Goal: Check status

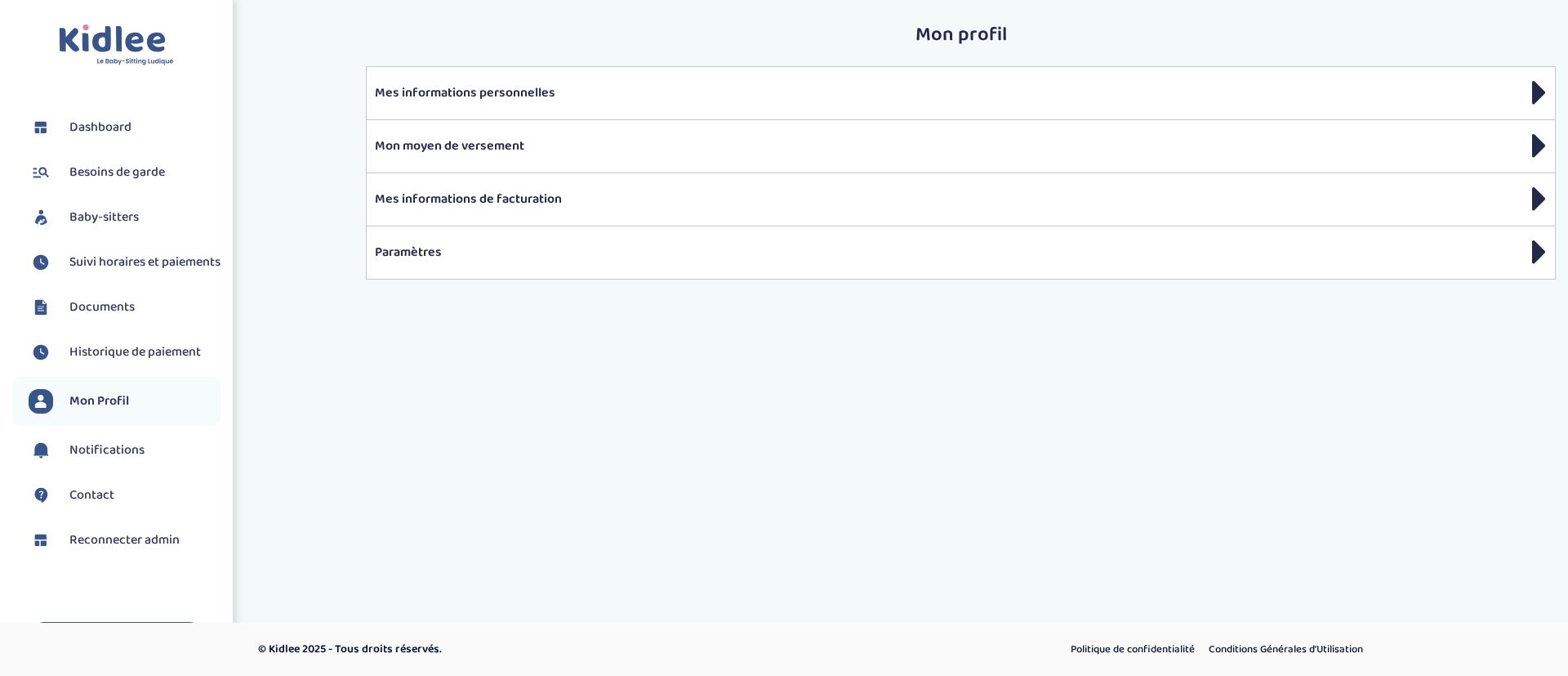
click at [91, 272] on span "Suivi horaires et paiements" at bounding box center [145, 262] width 151 height 20
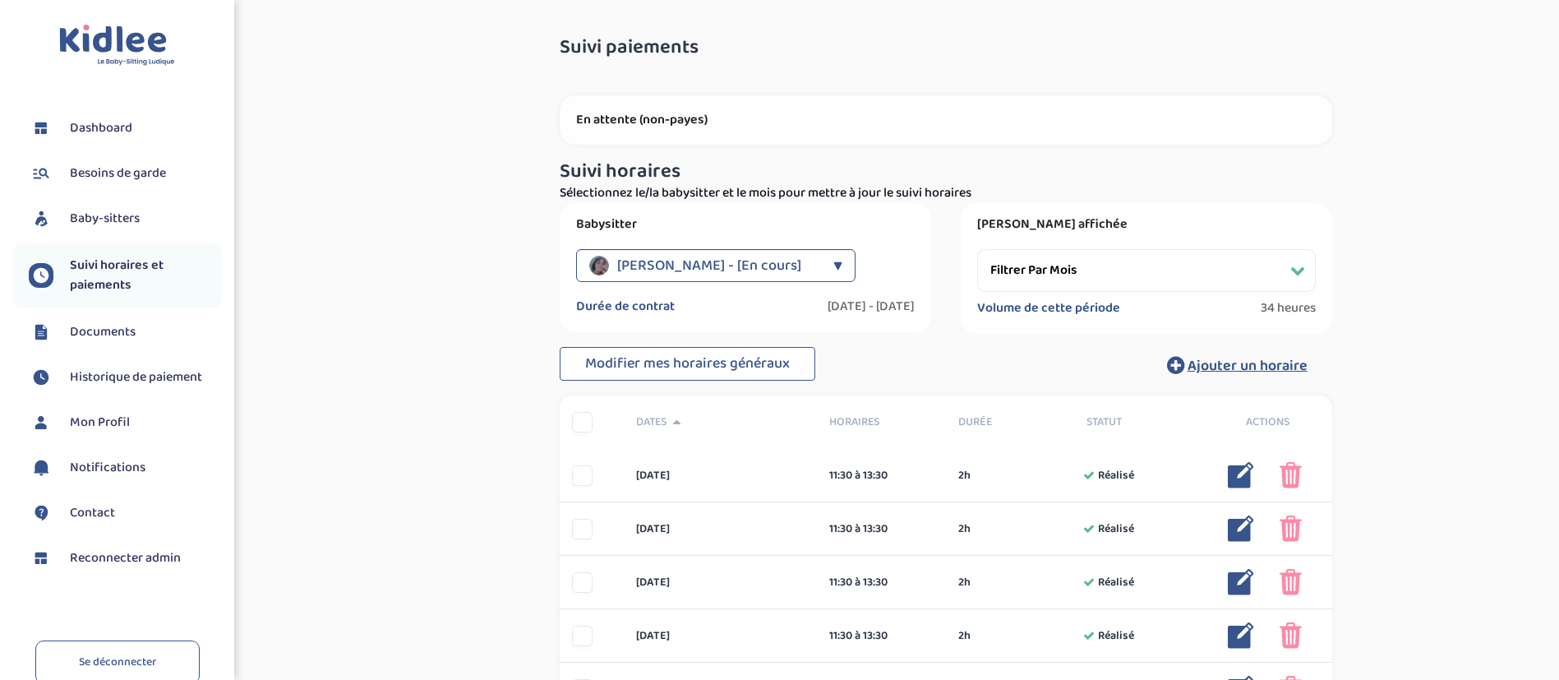
select select "[DATE]"
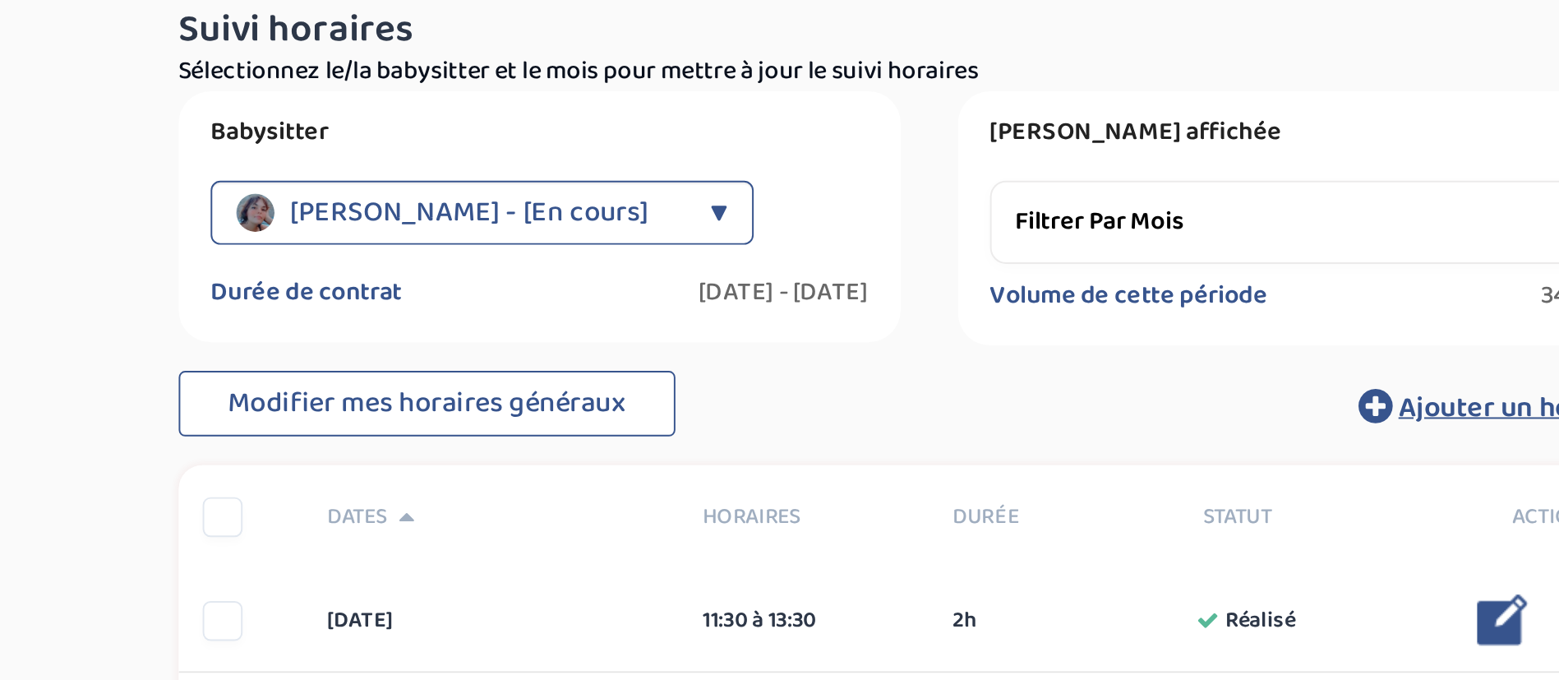
click at [802, 266] on div "[PERSON_NAME] - [En cours]" at bounding box center [707, 265] width 236 height 33
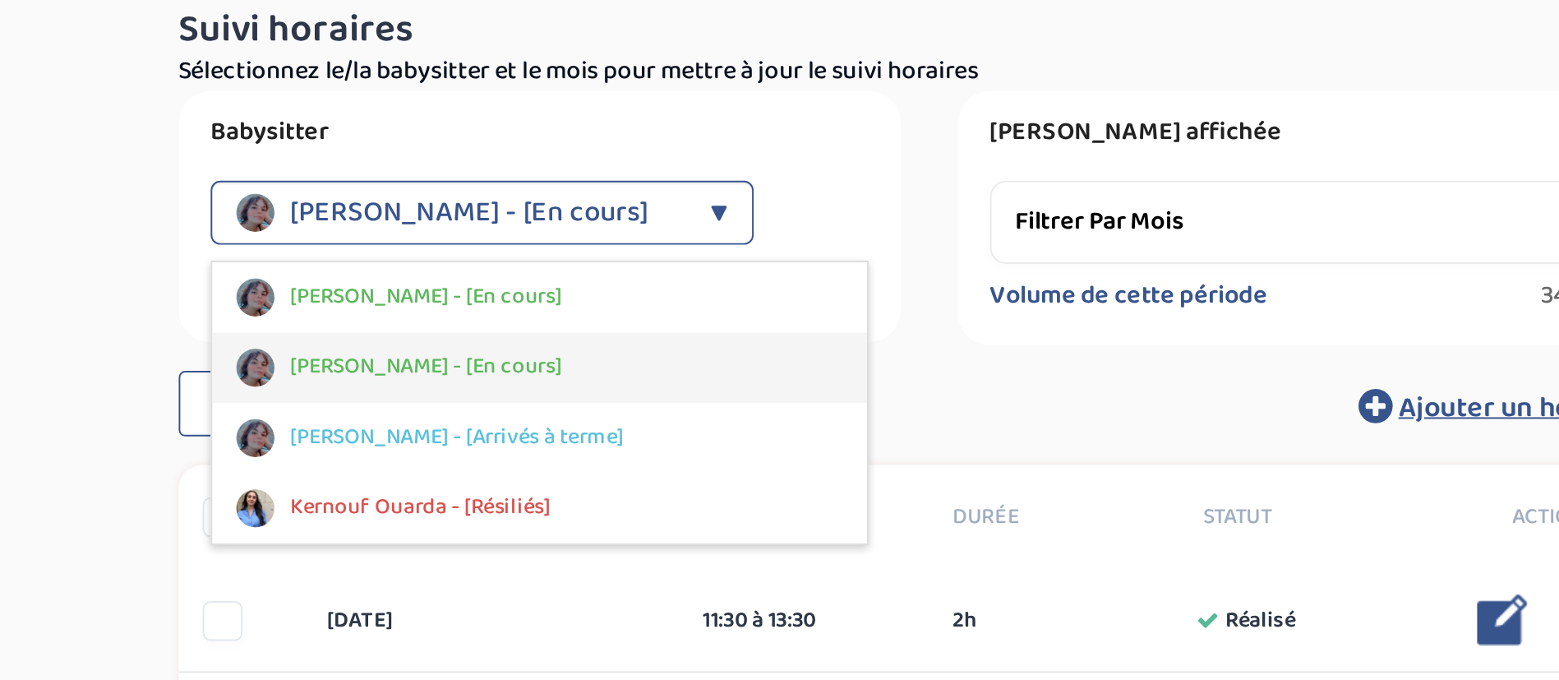
click at [761, 348] on div "[PERSON_NAME] - [En cours]" at bounding box center [745, 345] width 337 height 36
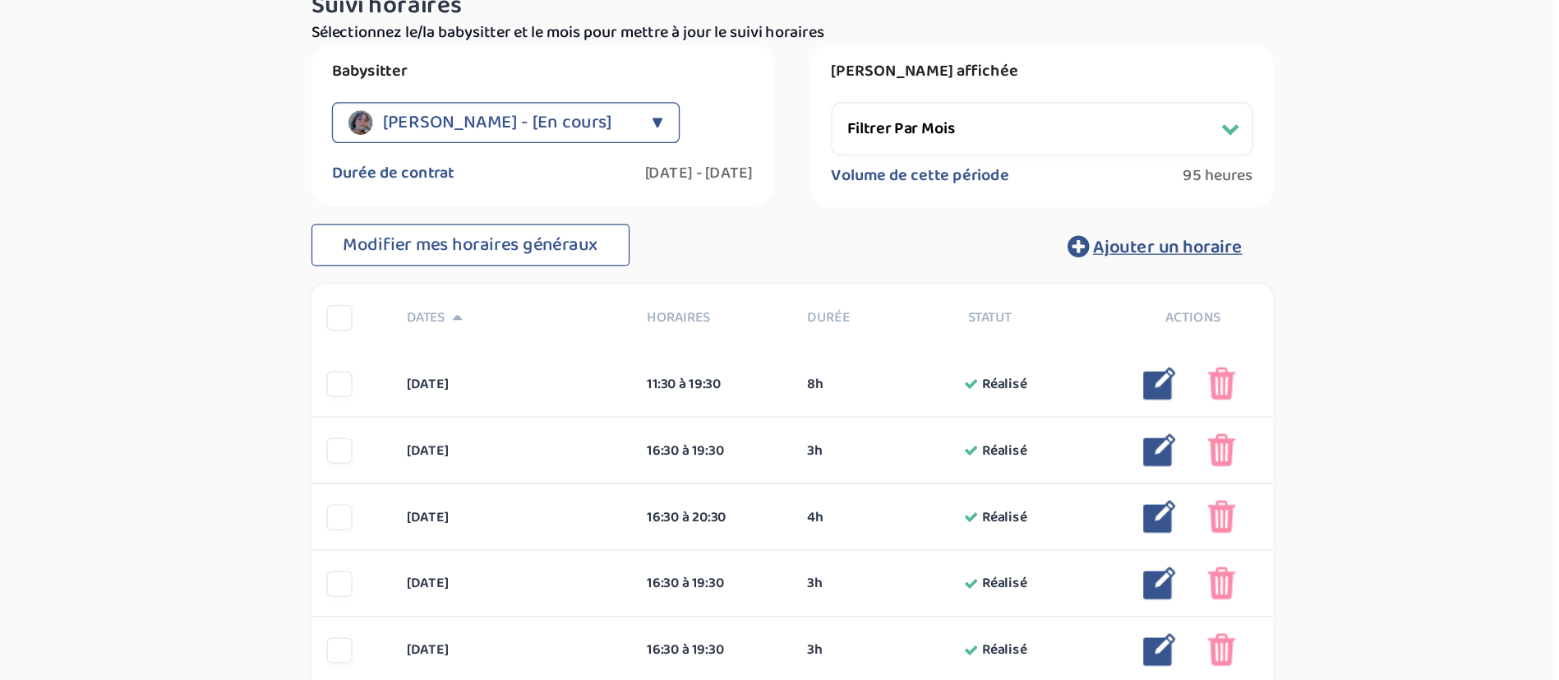
scroll to position [166, 0]
click at [763, 102] on span "[PERSON_NAME] - [En cours]" at bounding box center [709, 99] width 184 height 33
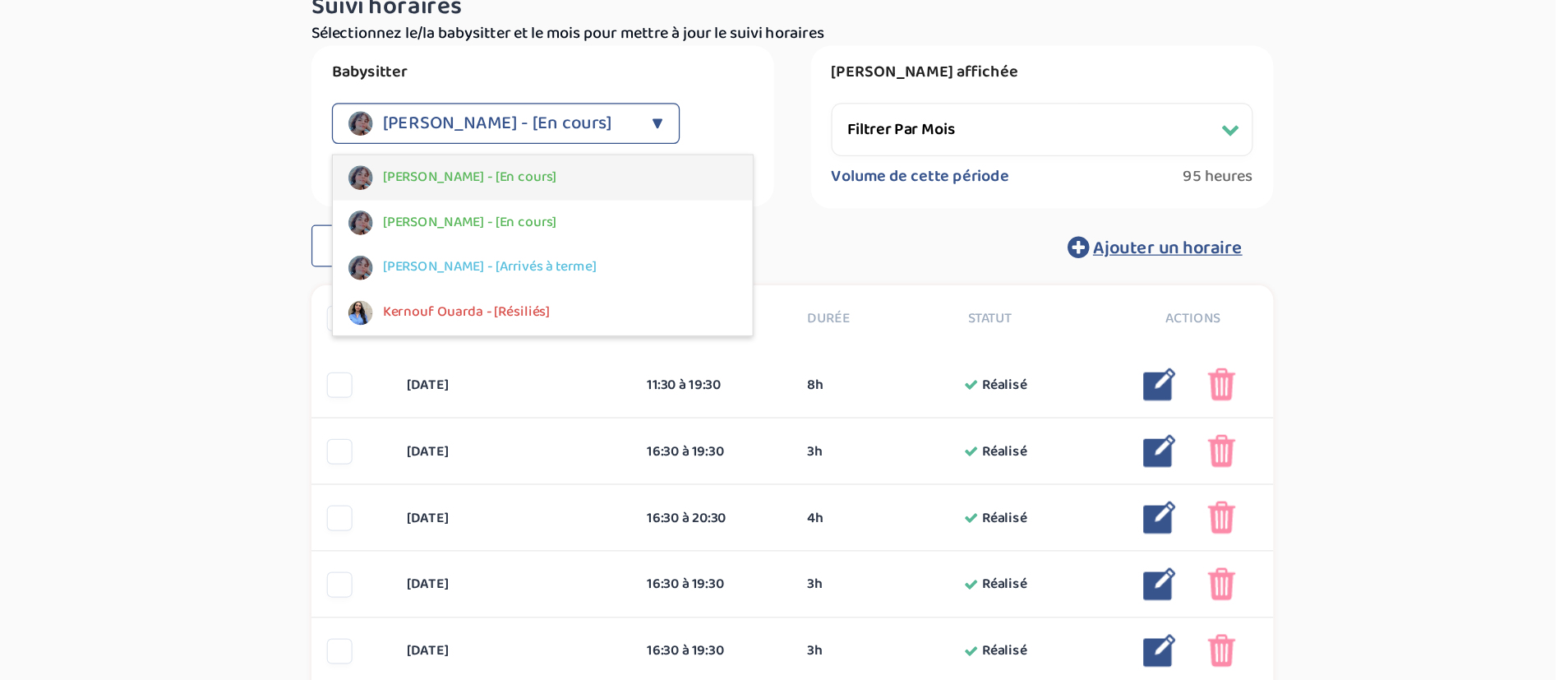
click at [719, 152] on div "[PERSON_NAME] - [En cours]" at bounding box center [745, 143] width 337 height 36
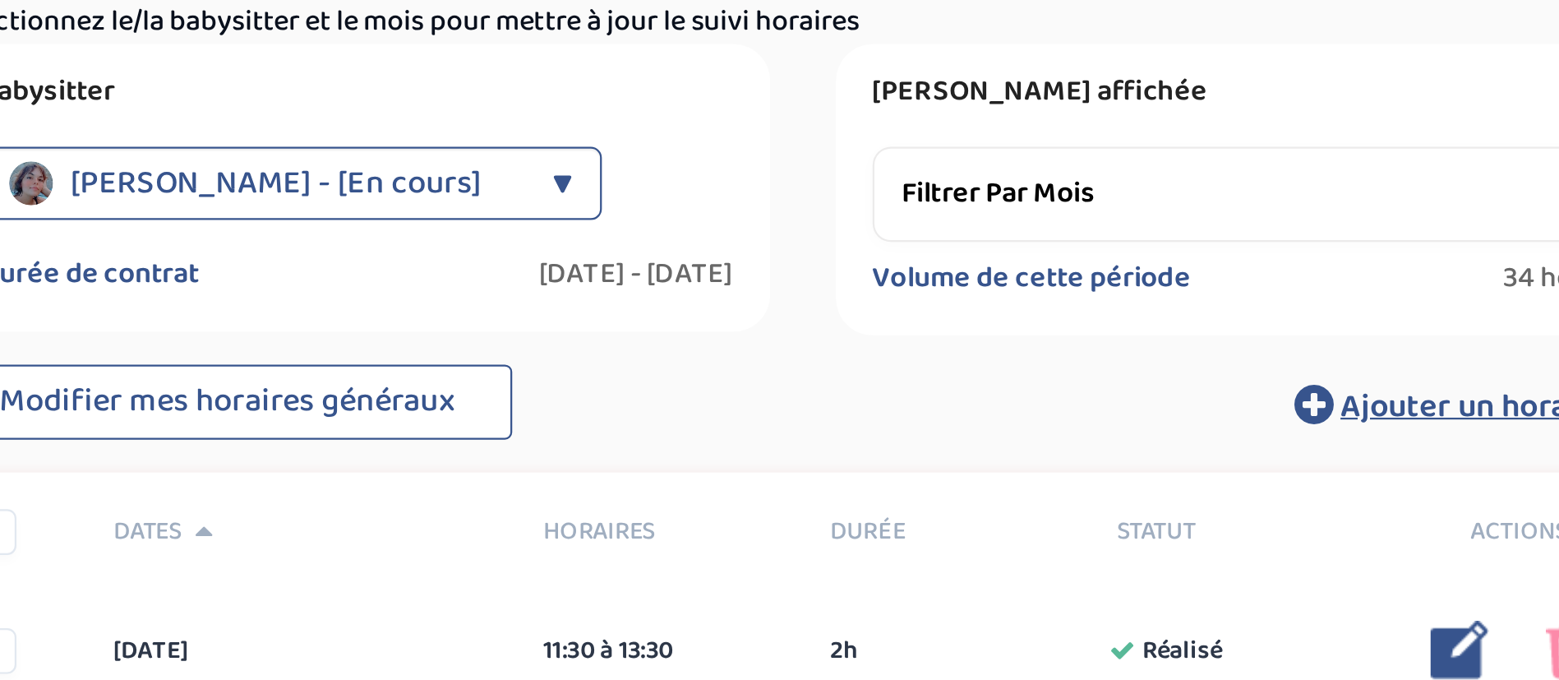
scroll to position [182, 0]
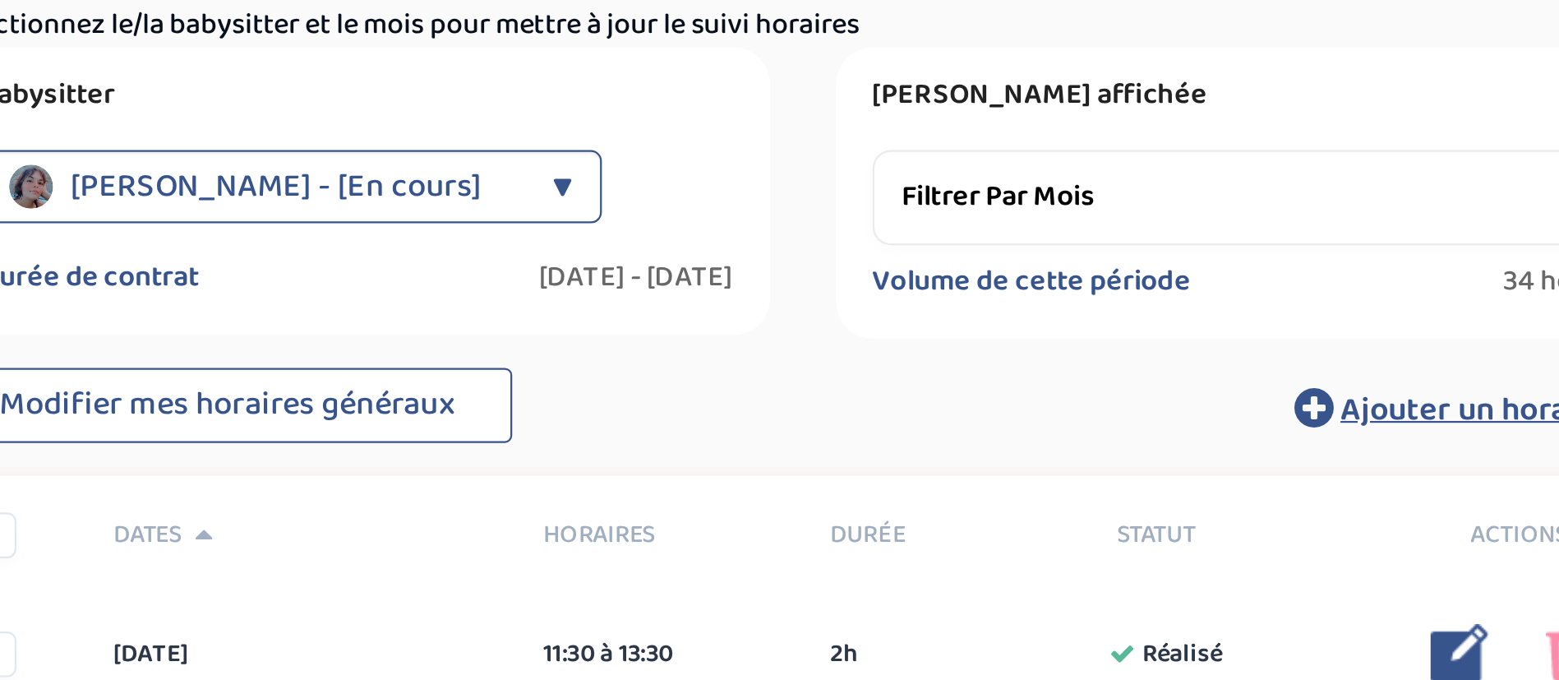
click at [792, 80] on div "[PERSON_NAME] - [En cours]" at bounding box center [707, 83] width 236 height 33
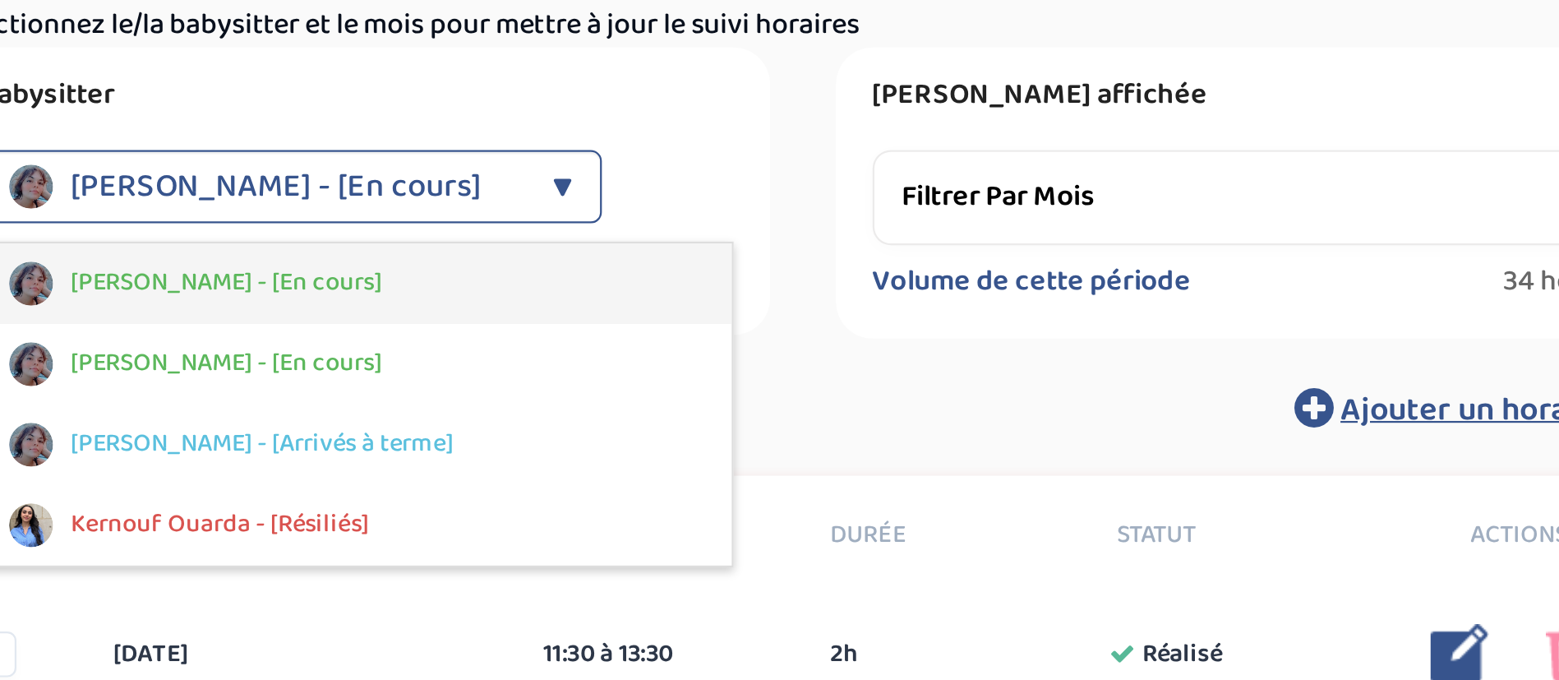
click at [755, 130] on div "[PERSON_NAME] - [En cours]" at bounding box center [745, 127] width 337 height 36
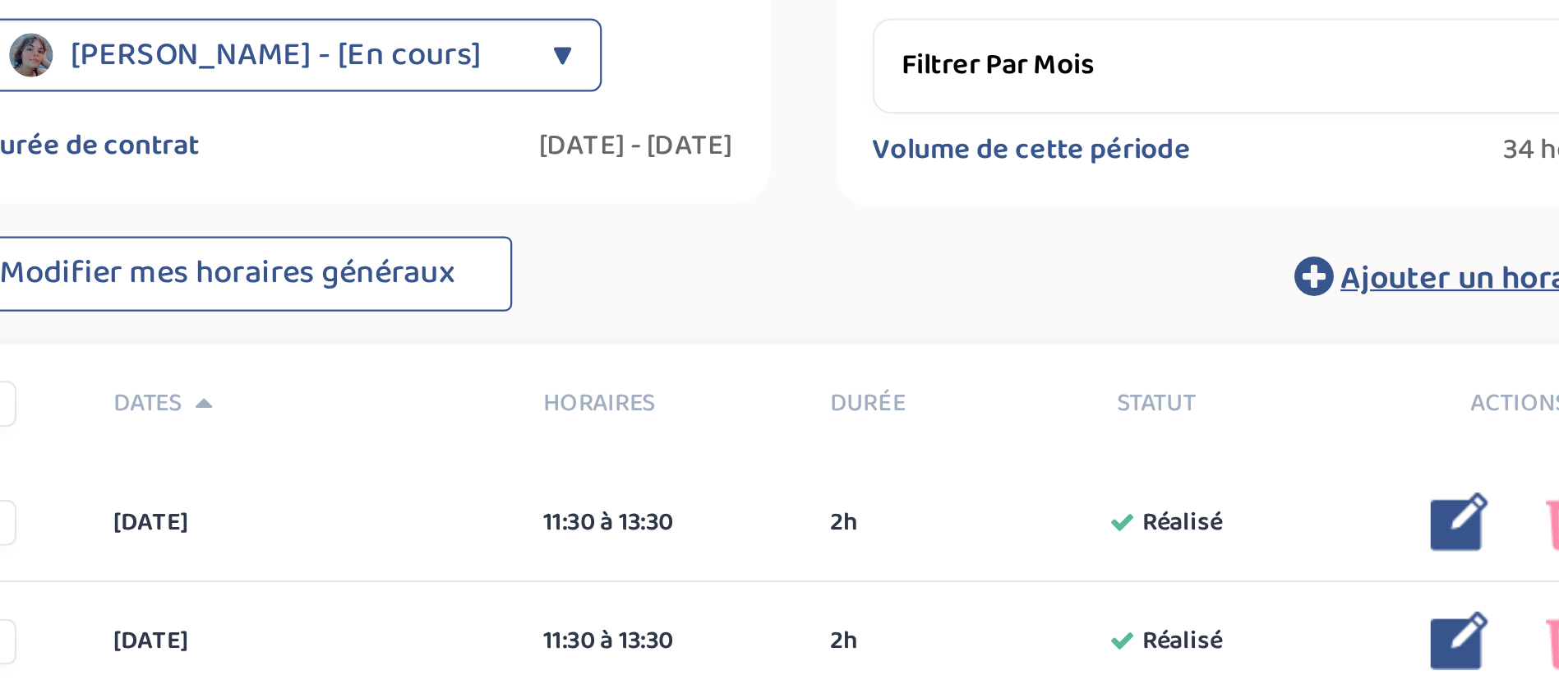
click at [778, 89] on div "[PERSON_NAME] - [En cours]" at bounding box center [707, 83] width 236 height 33
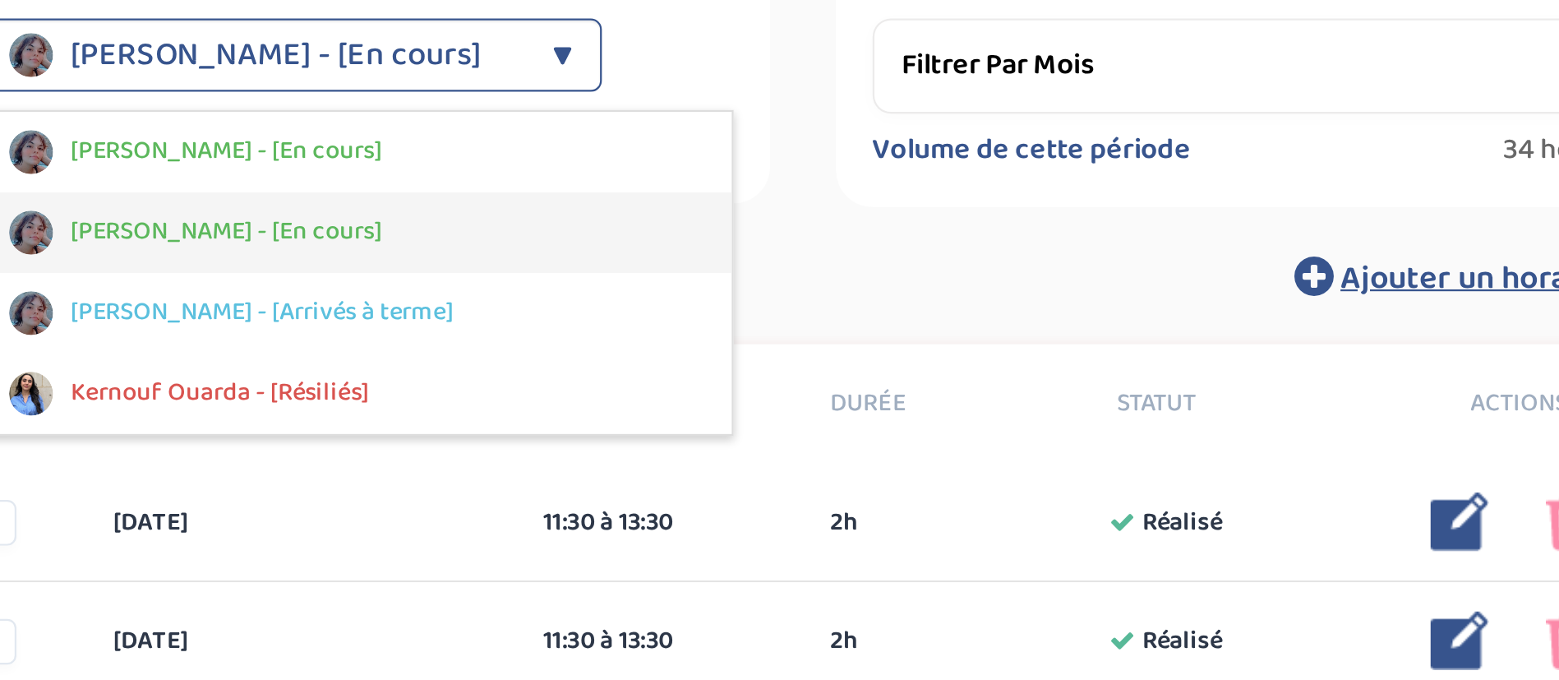
click at [760, 157] on div "[PERSON_NAME] - [En cours]" at bounding box center [745, 163] width 337 height 36
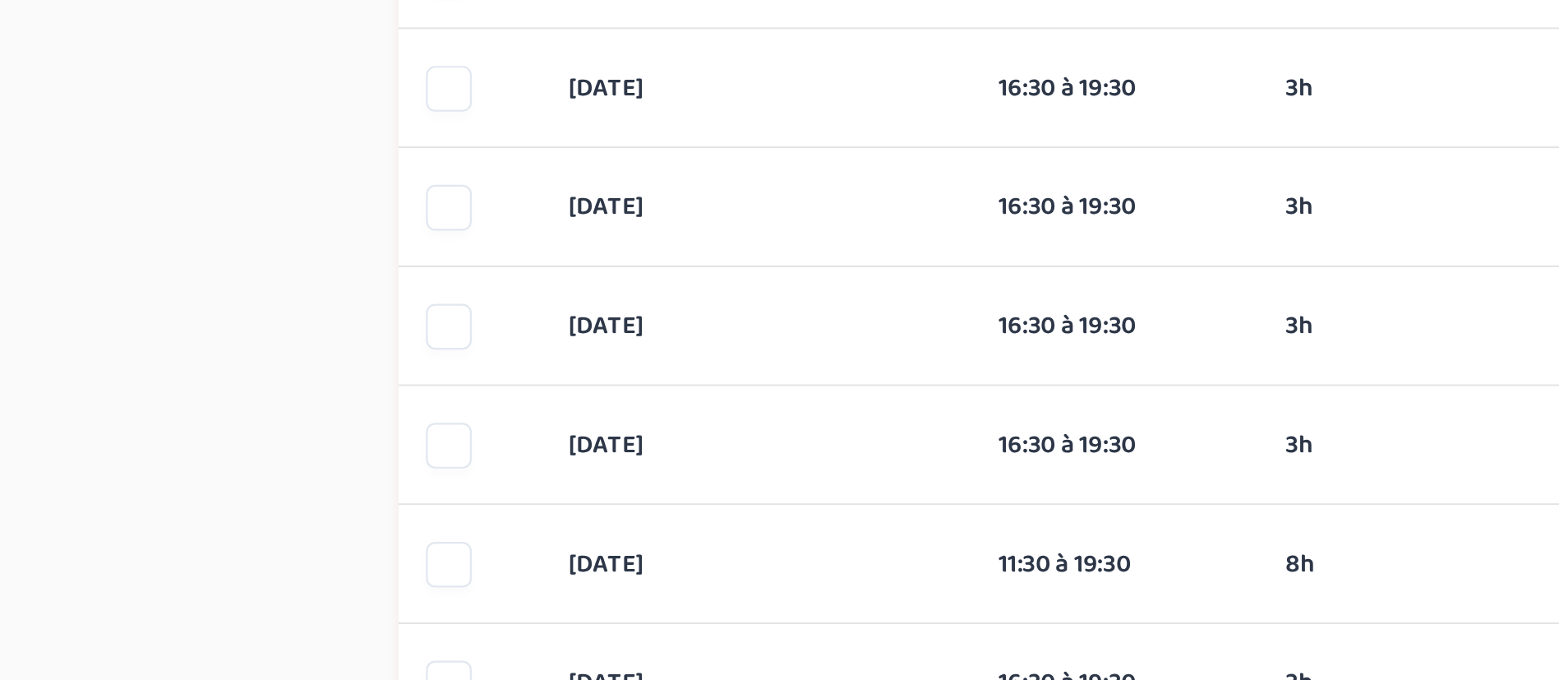
scroll to position [383, 0]
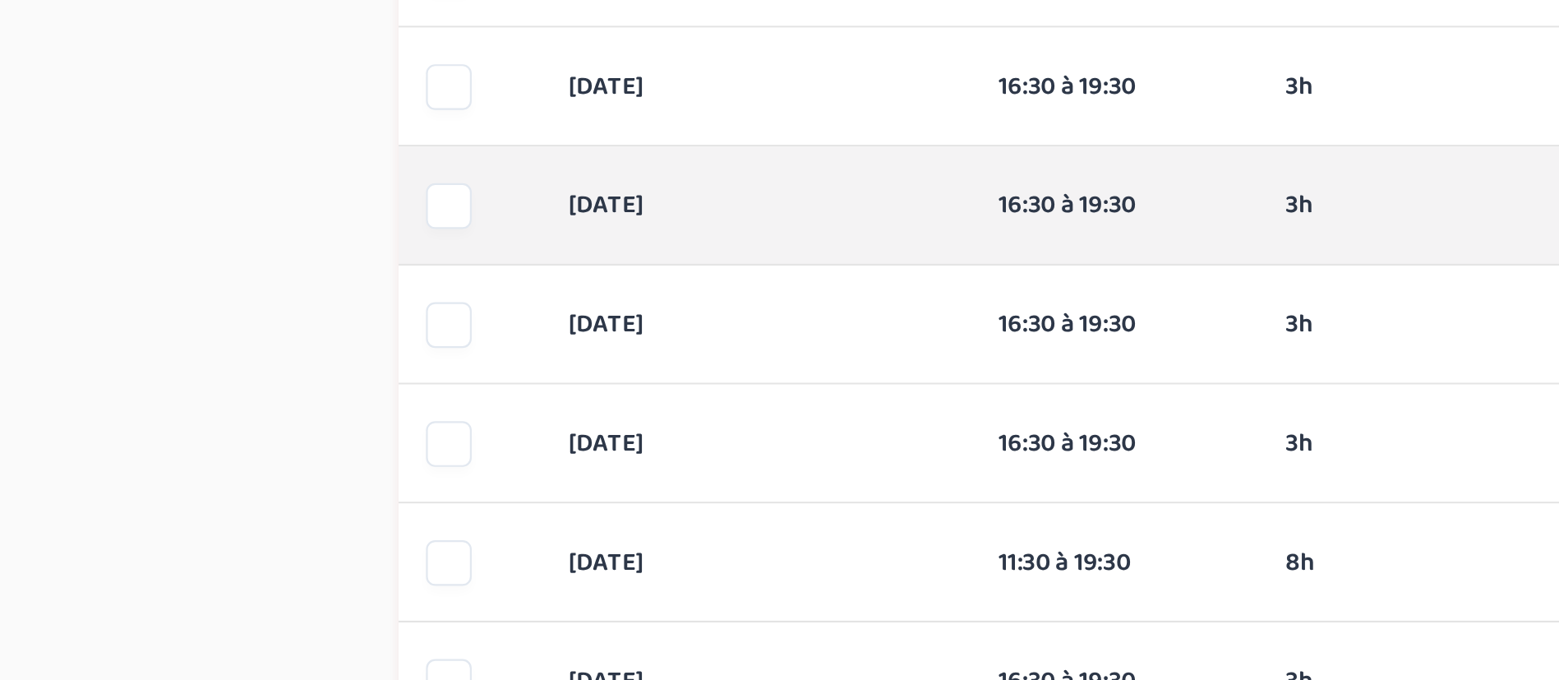
drag, startPoint x: 955, startPoint y: 173, endPoint x: 733, endPoint y: 487, distance: 384.5
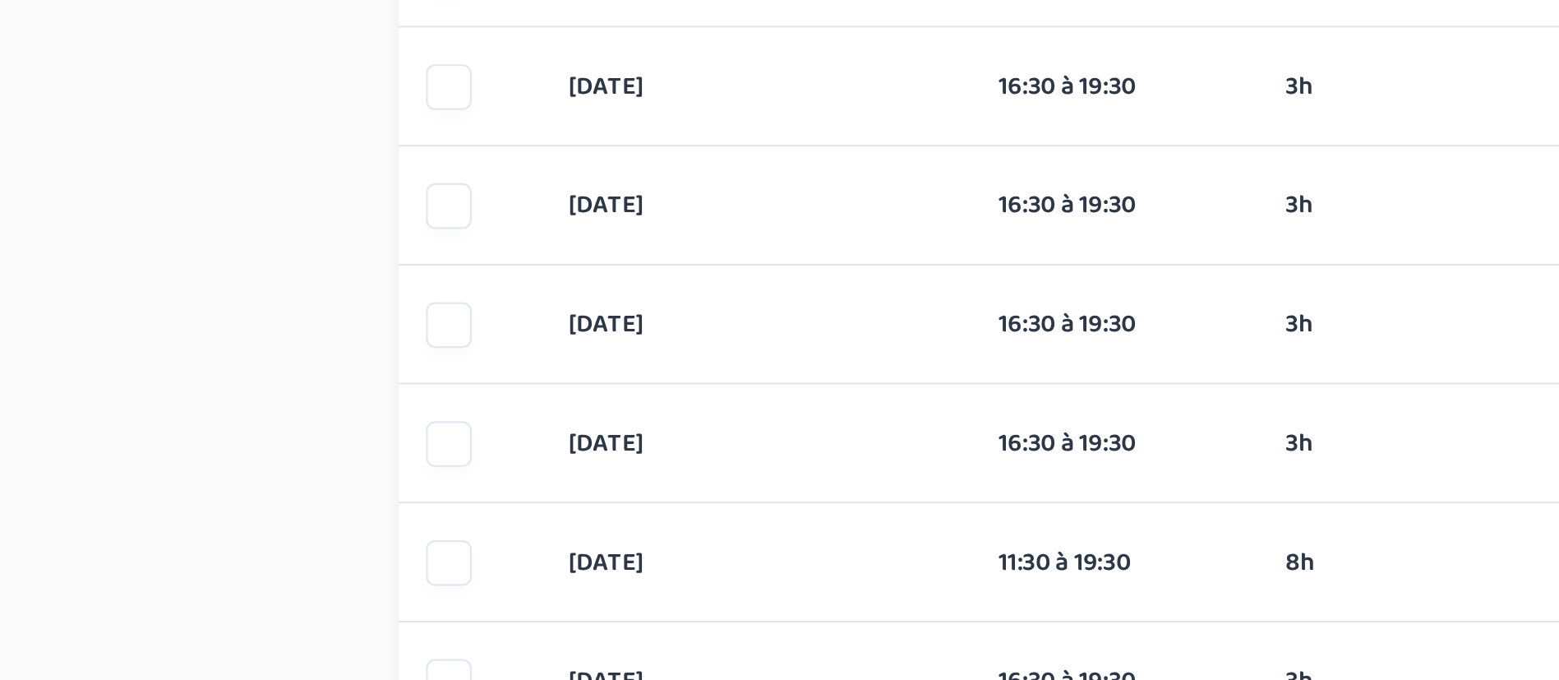
drag, startPoint x: 733, startPoint y: 487, endPoint x: 492, endPoint y: 503, distance: 242.2
click at [492, 503] on div "Suivi paiements Cll43yT1RLcbwtub28l3OB5t2NjMC2w1qH75E903 En attente (non-payes)…" at bounding box center [945, 495] width 1203 height 1707
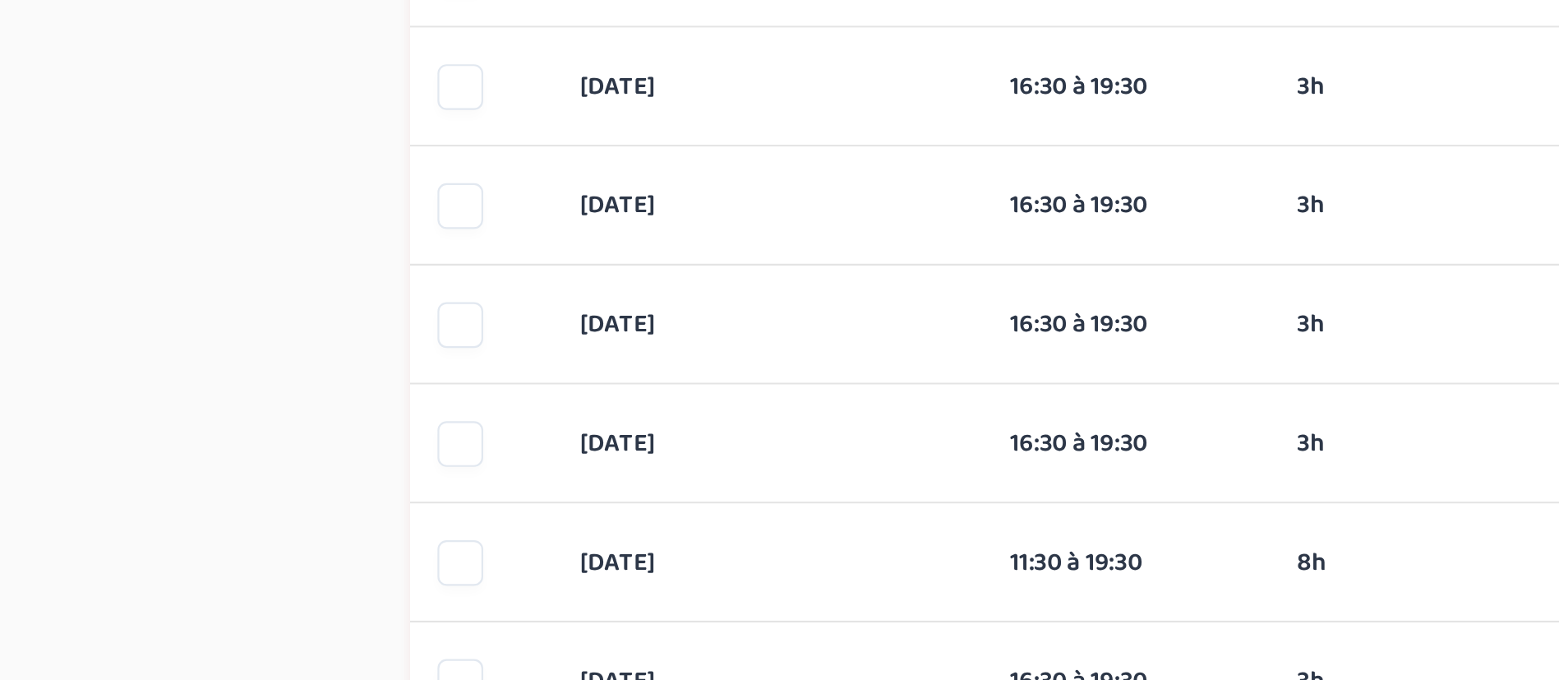
click at [507, 510] on div "Suivi paiements Cll43yT1RLcbwtub28l3OB5t2NjMC2w1qH75E903 En attente (non-payes)…" at bounding box center [945, 495] width 1203 height 1707
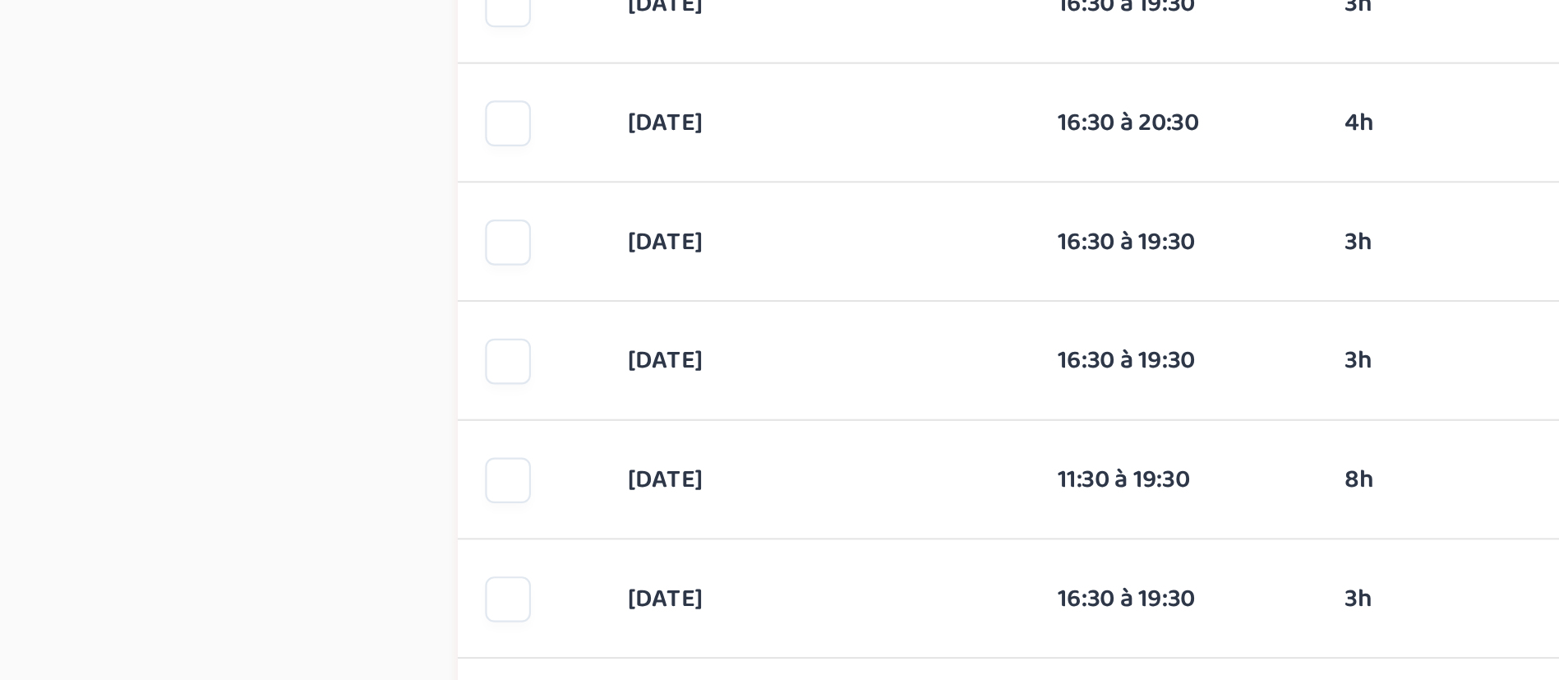
scroll to position [160, 0]
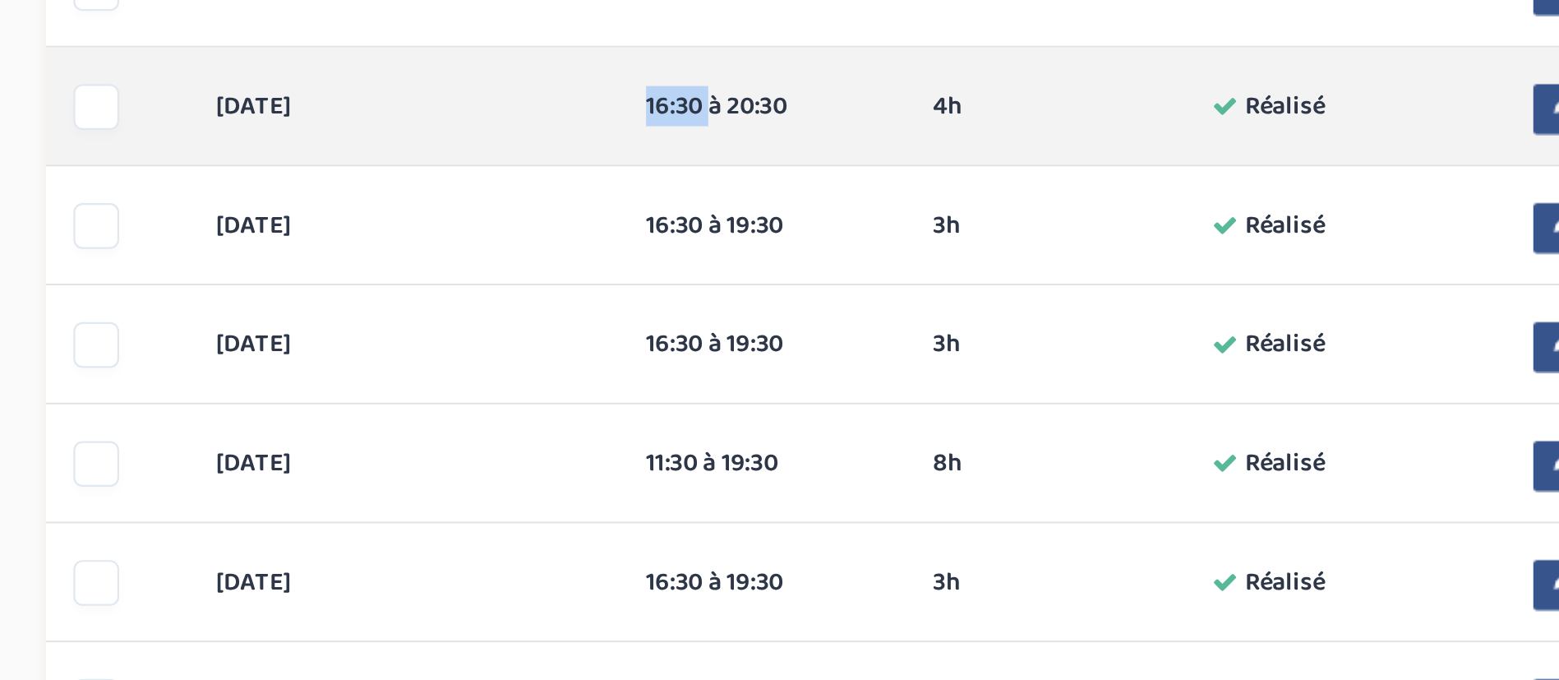
drag, startPoint x: 820, startPoint y: 421, endPoint x: 860, endPoint y: 428, distance: 41.0
click at [860, 428] on div "16:30 à 20:30 4h Réalisé" at bounding box center [881, 421] width 129 height 17
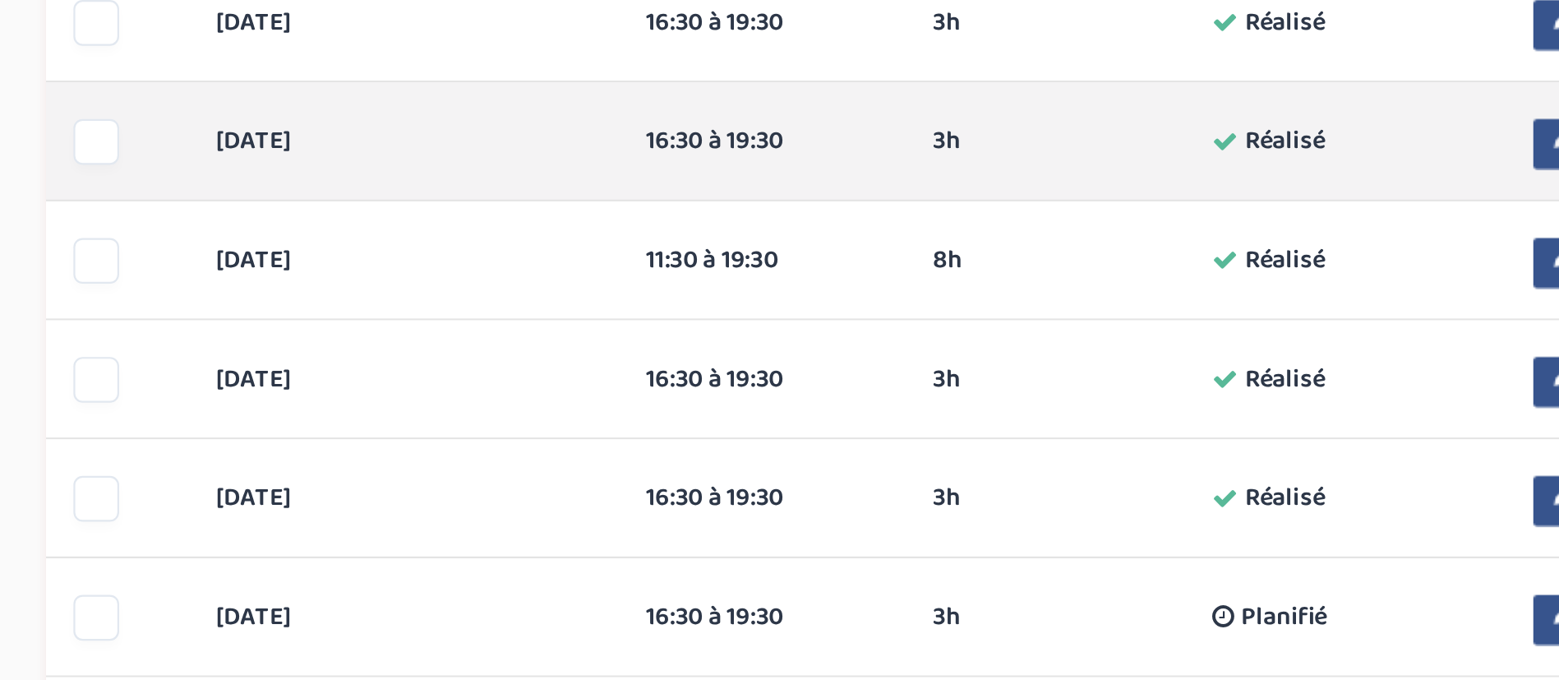
scroll to position [252, 0]
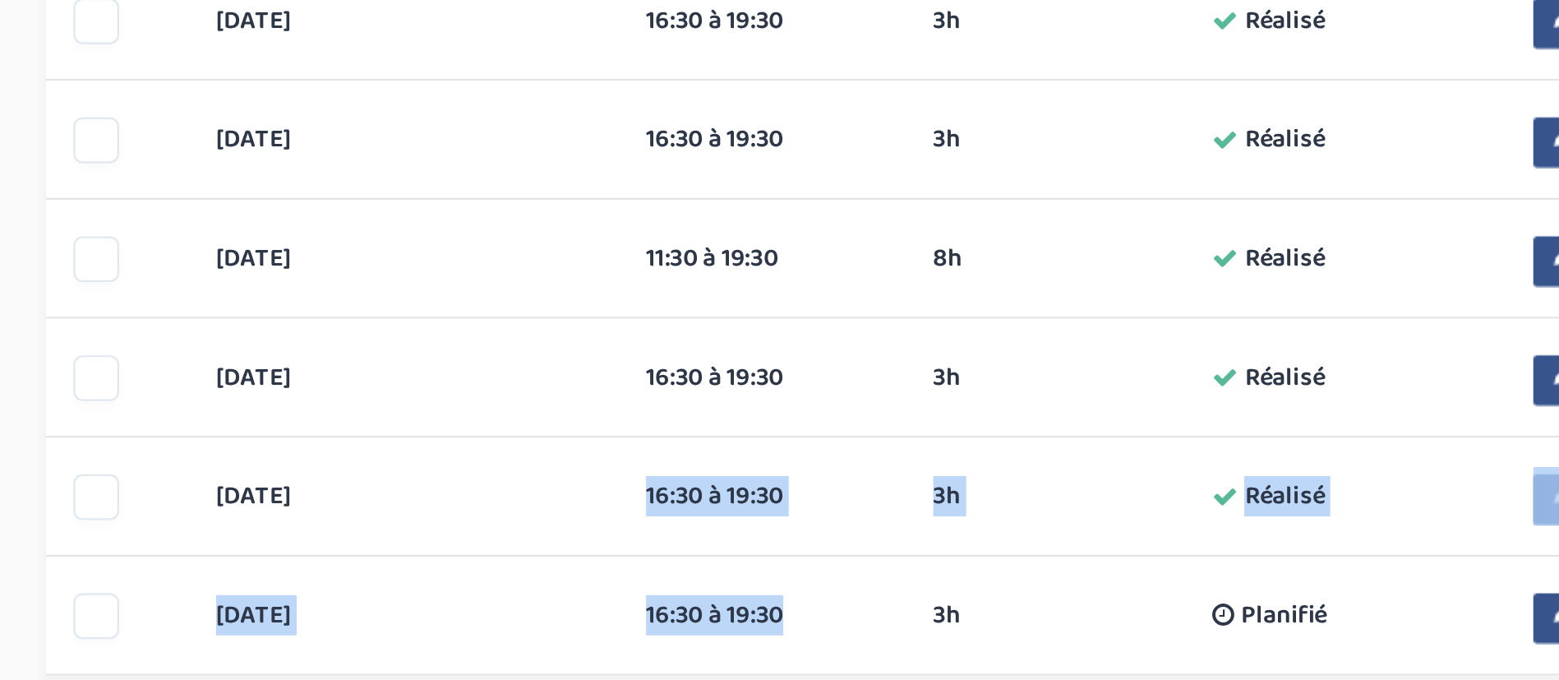
drag, startPoint x: 823, startPoint y: 595, endPoint x: 907, endPoint y: 670, distance: 112.4
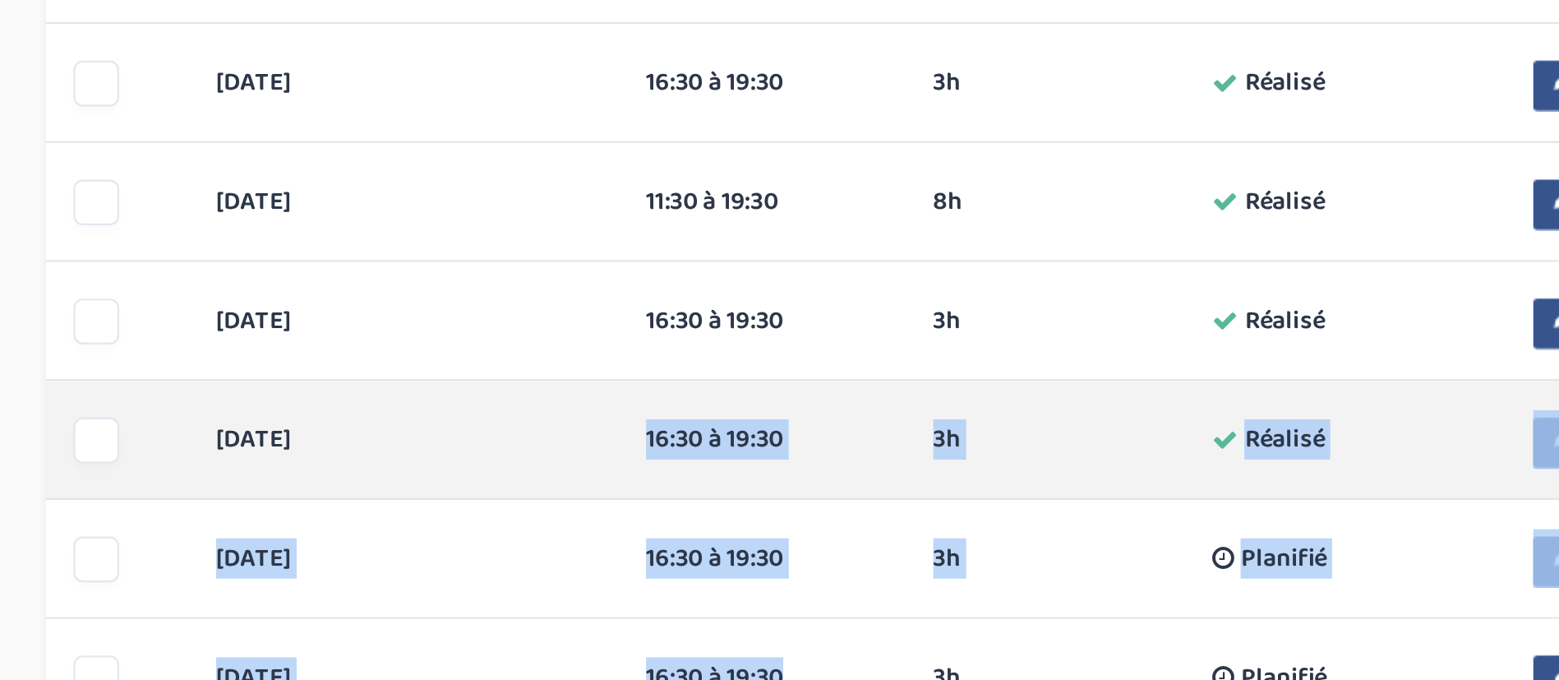
click at [901, 594] on div "[DATE] 16:30 à 19:30 3h Réalisé 3h Réalisé ... Modifier Supprimer" at bounding box center [946, 571] width 773 height 53
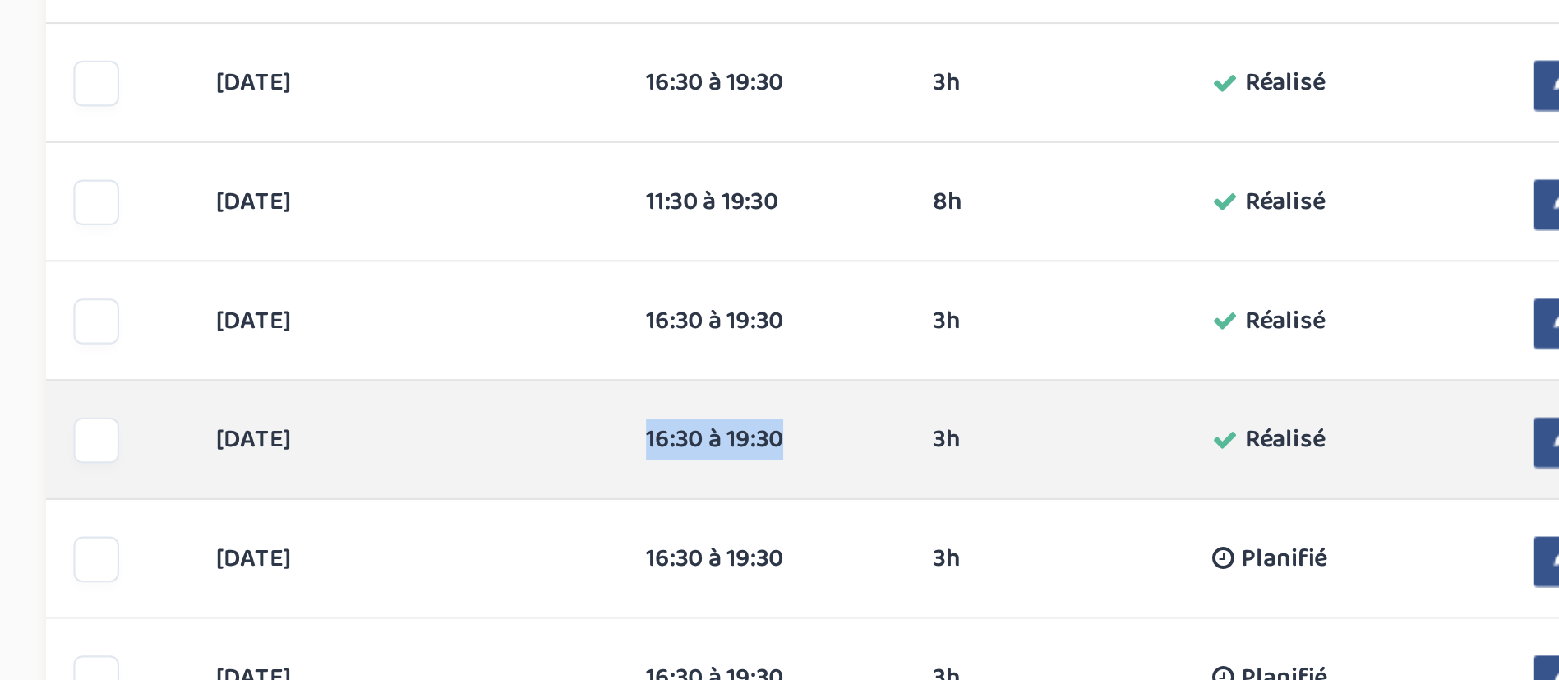
drag, startPoint x: 898, startPoint y: 575, endPoint x: 822, endPoint y: 578, distance: 75.7
click at [822, 578] on div "16:30 à 19:30 3h Réalisé" at bounding box center [881, 571] width 129 height 17
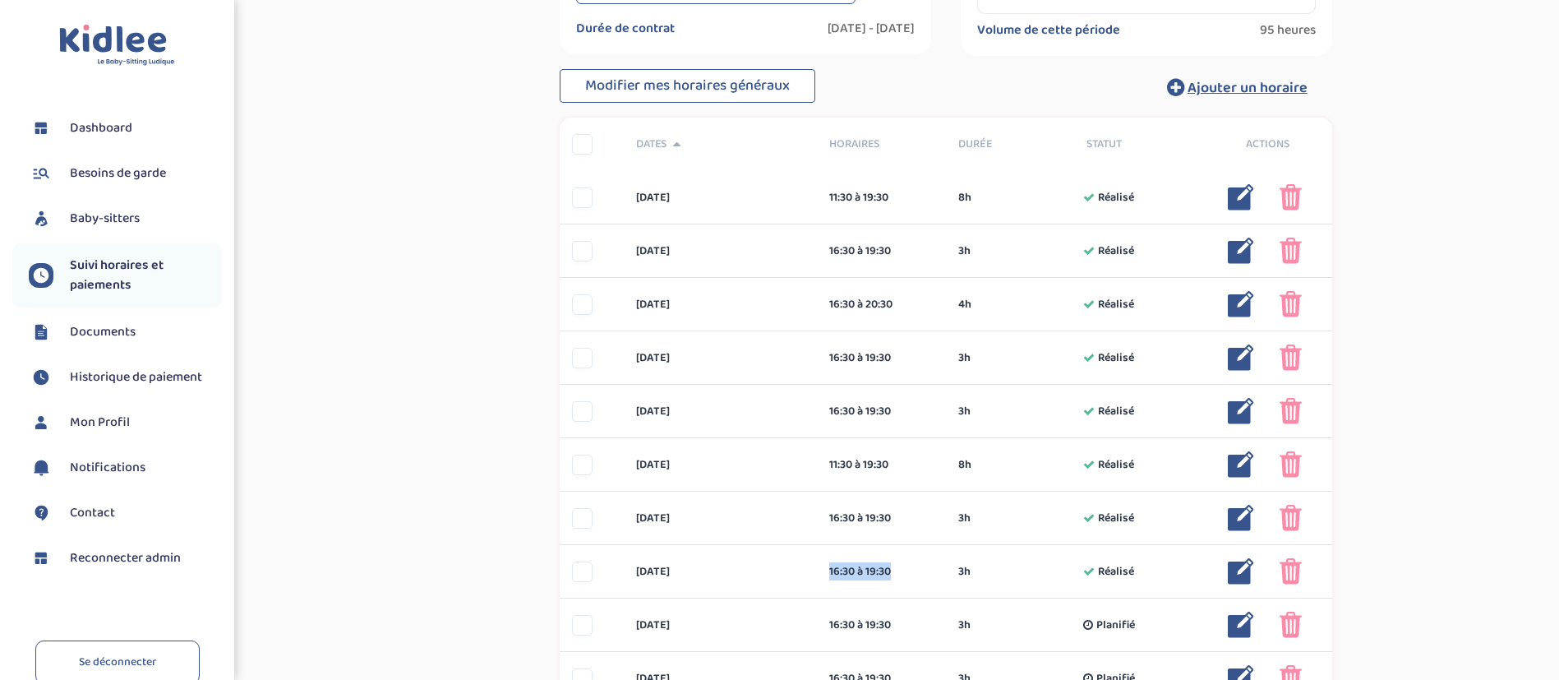
click at [152, 561] on span "Reconnecter admin" at bounding box center [125, 558] width 111 height 20
